Goal: Transaction & Acquisition: Subscribe to service/newsletter

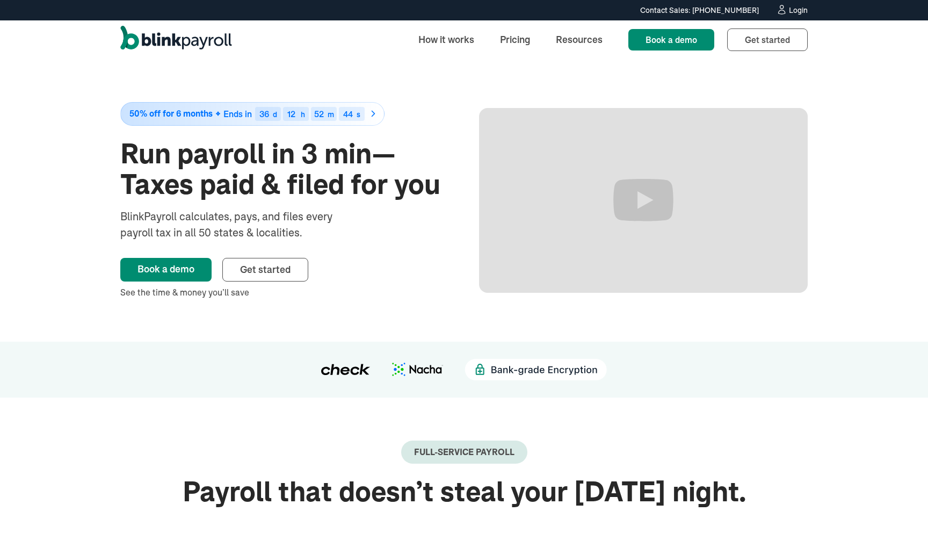
click at [413, 306] on div "50% off for 6 months Ends in 36 d 12 h 52 m 44 s Run payroll in 3 min—Taxes pai…" at bounding box center [463, 200] width 687 height 282
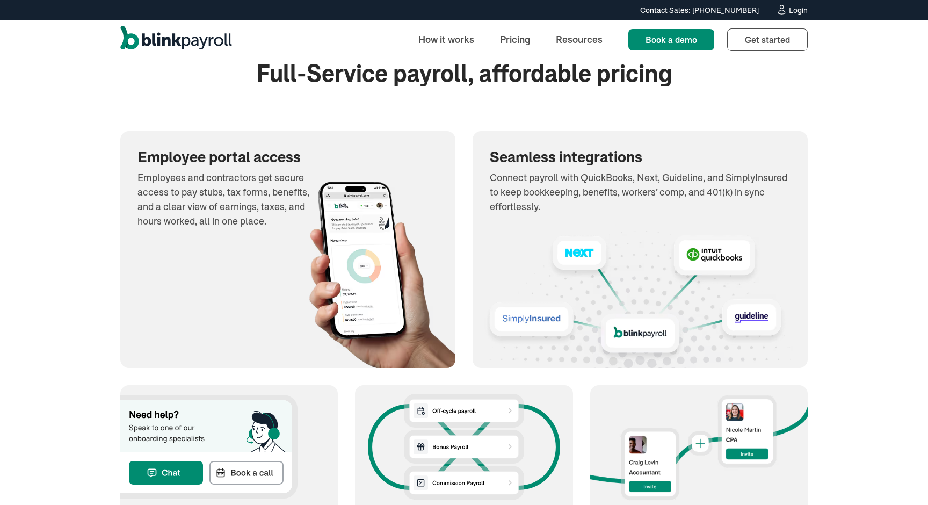
scroll to position [1174, 0]
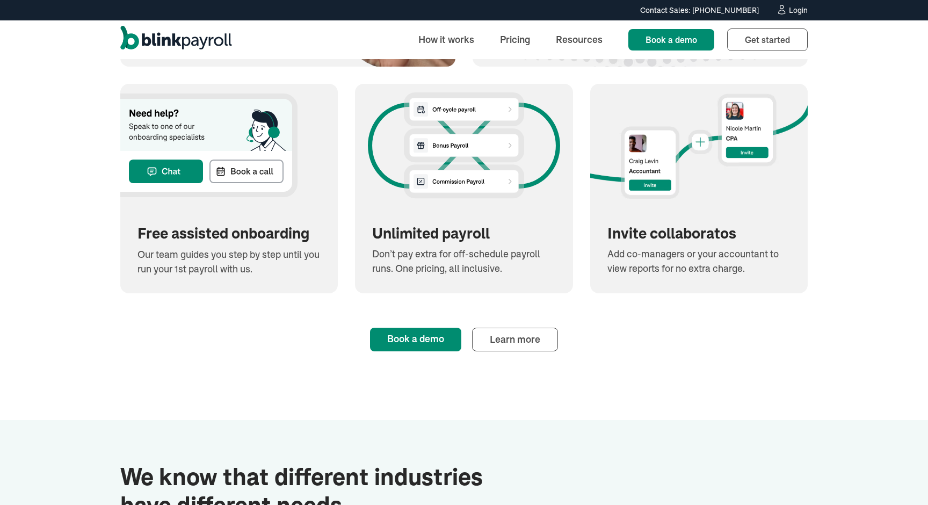
click at [93, 286] on div "Starting at only $46 $23 / month • Limited time offer Full-Service payroll, aff…" at bounding box center [464, 34] width 928 height 772
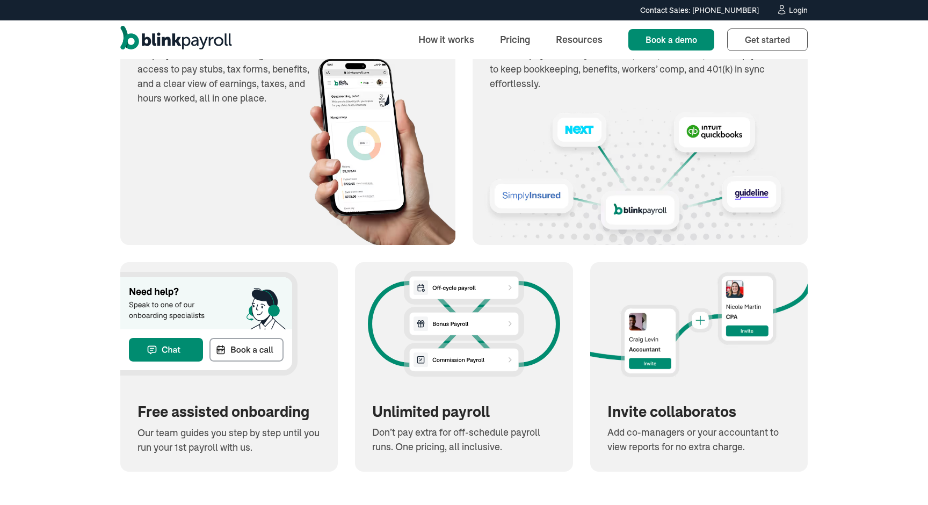
scroll to position [1014, 0]
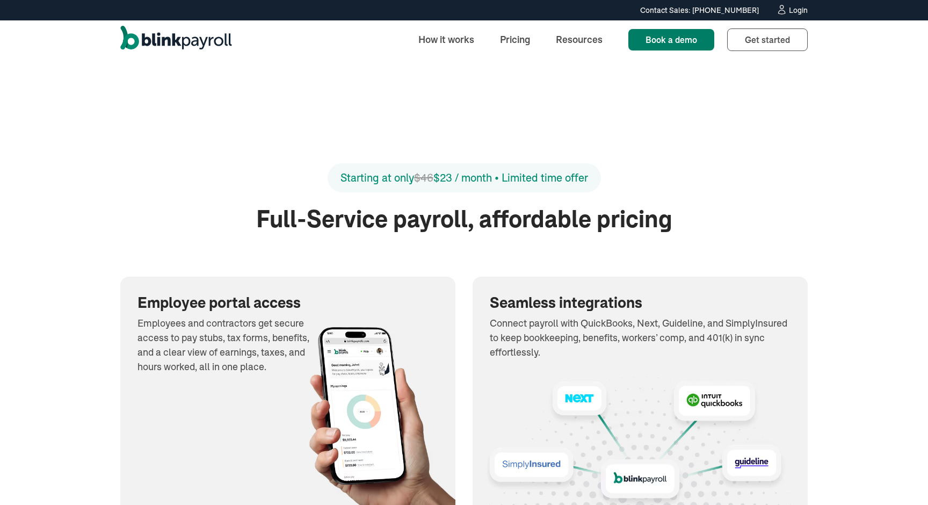
click at [674, 34] on span "Book a demo" at bounding box center [671, 39] width 52 height 11
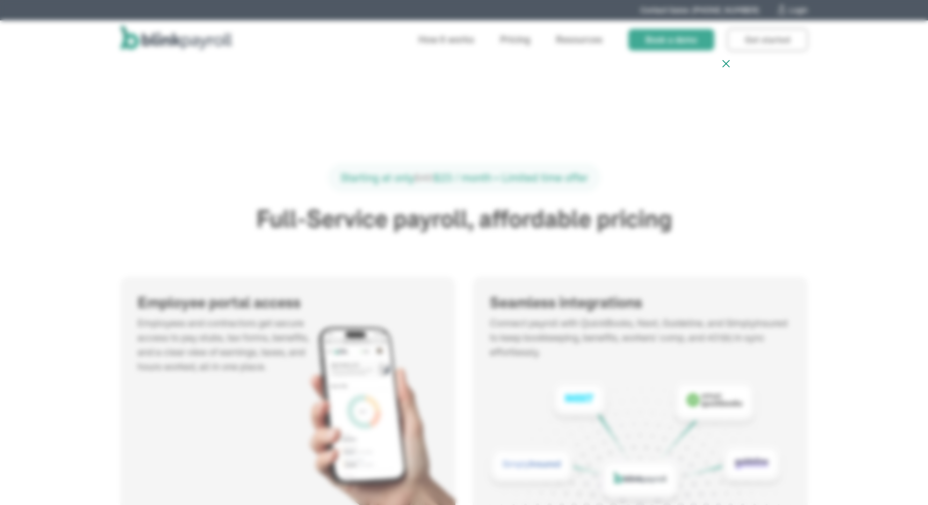
click at [787, 139] on div at bounding box center [464, 252] width 928 height 505
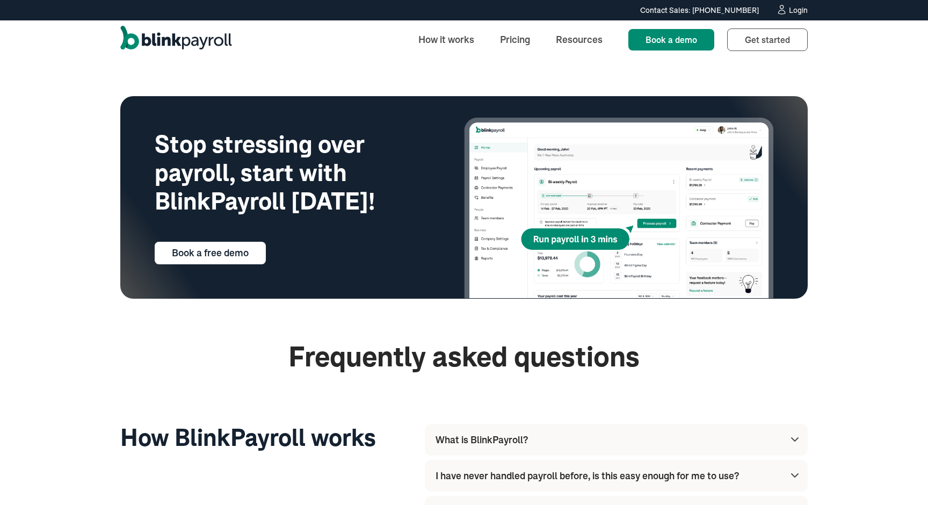
scroll to position [16, 0]
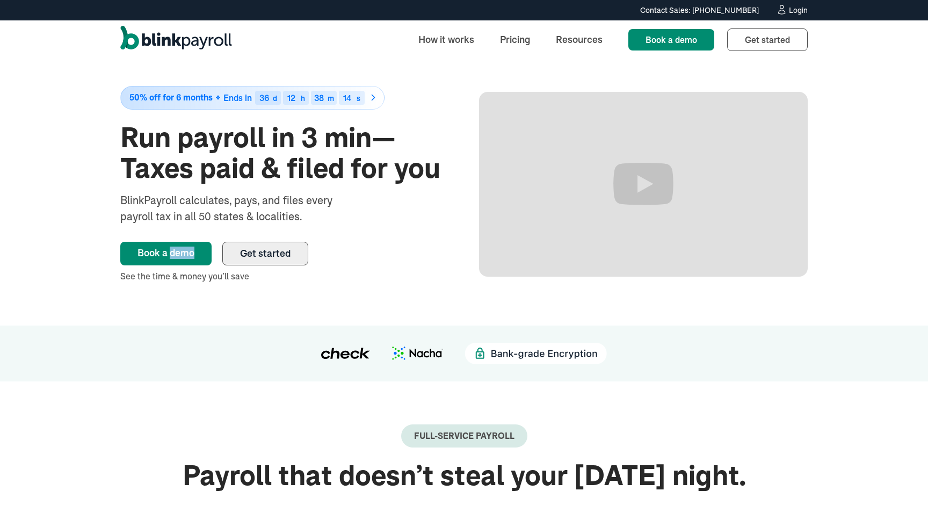
click at [247, 256] on span "Get started" at bounding box center [265, 253] width 50 height 12
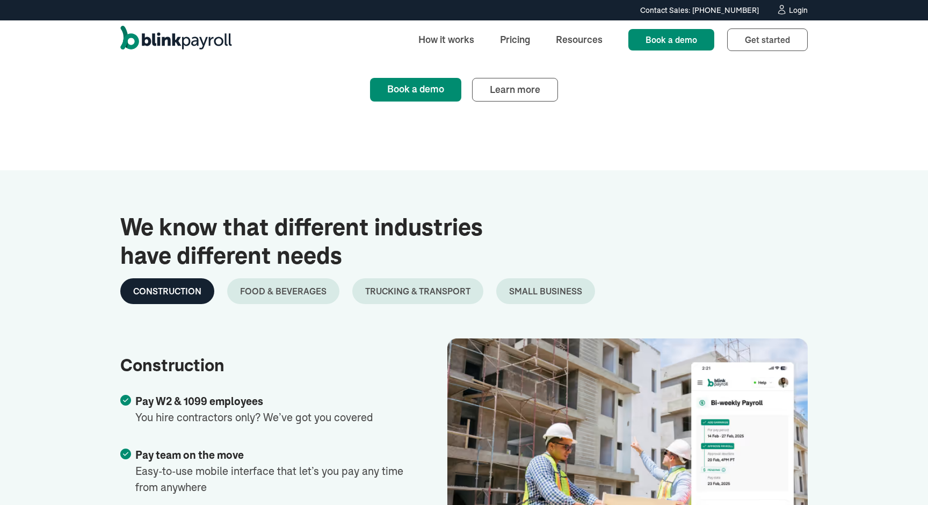
scroll to position [1714, 0]
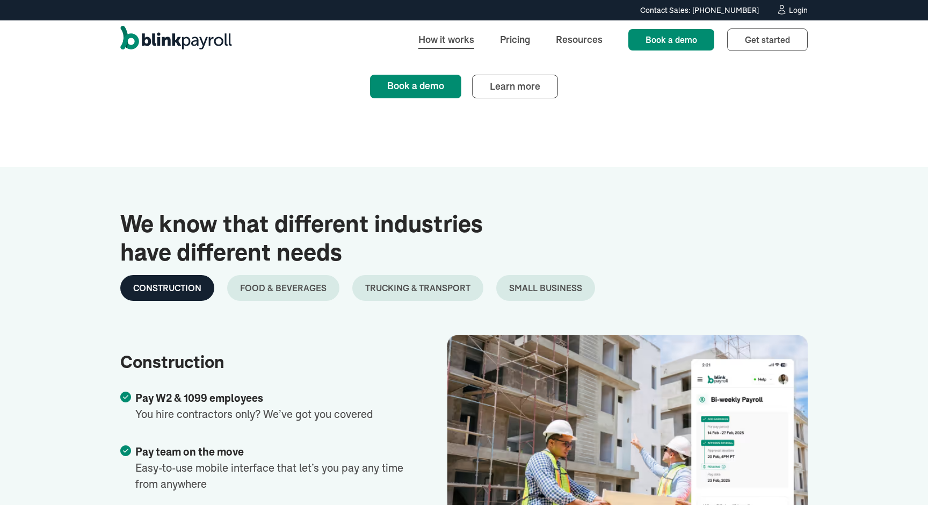
click at [458, 41] on link "How it works" at bounding box center [446, 39] width 73 height 23
